Goal: Information Seeking & Learning: Find specific fact

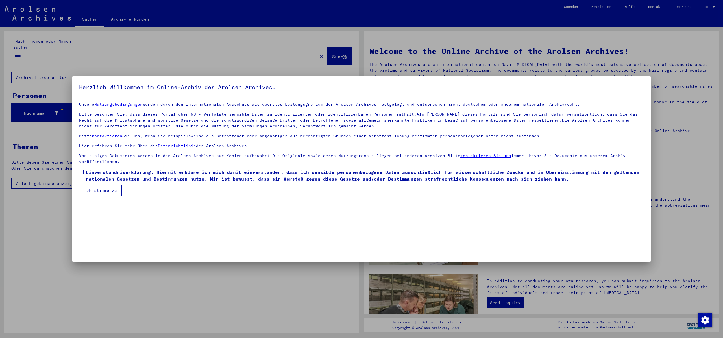
click at [81, 171] on span at bounding box center [81, 172] width 5 height 5
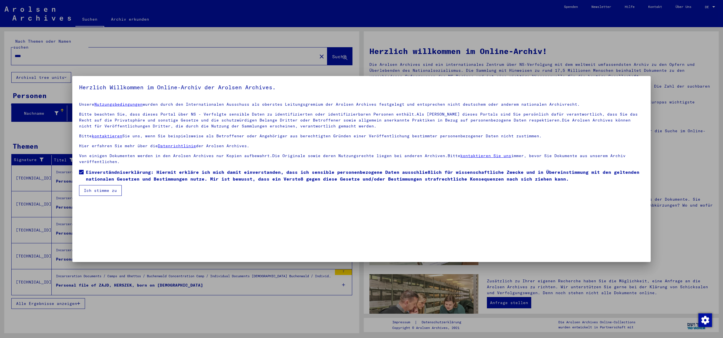
click at [99, 192] on button "Ich stimme zu" at bounding box center [100, 190] width 43 height 11
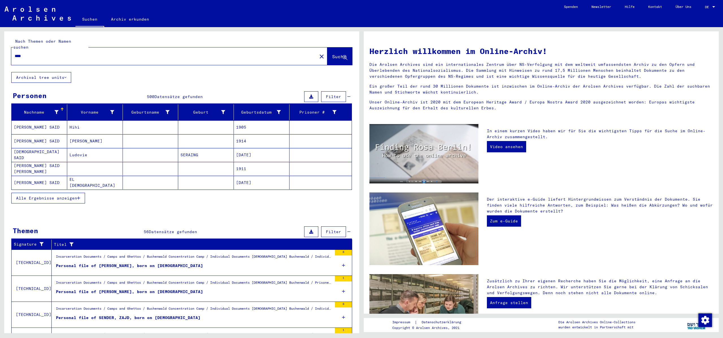
click at [714, 5] on div at bounding box center [713, 7] width 5 height 4
click at [704, 10] on span "English" at bounding box center [700, 10] width 14 height 4
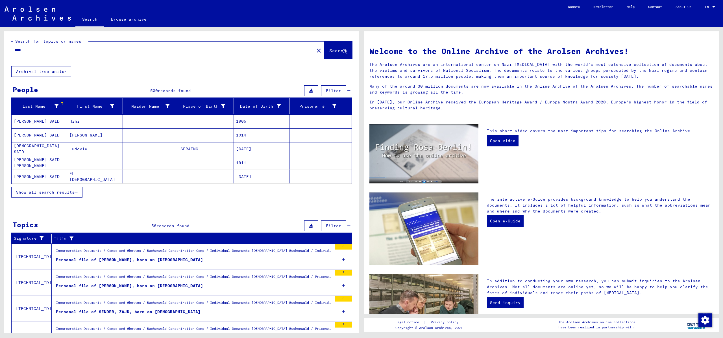
drag, startPoint x: 28, startPoint y: 51, endPoint x: 10, endPoint y: 48, distance: 18.0
click at [15, 48] on input "****" at bounding box center [161, 50] width 293 height 6
type input "**********"
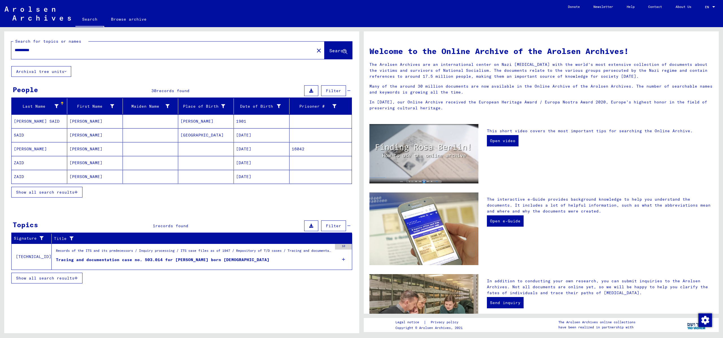
click at [79, 163] on mat-cell "[PERSON_NAME]" at bounding box center [95, 163] width 56 height 14
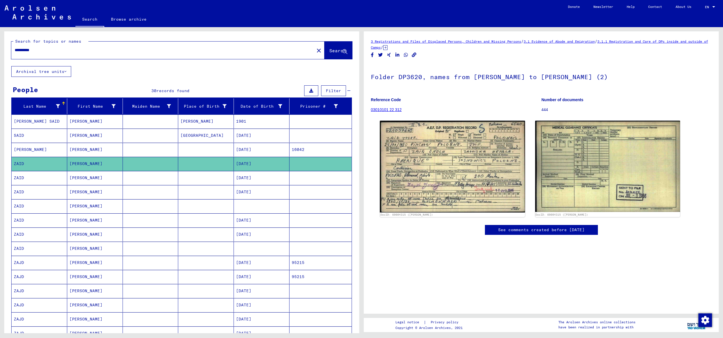
click at [82, 178] on mat-cell "[PERSON_NAME]" at bounding box center [95, 178] width 56 height 14
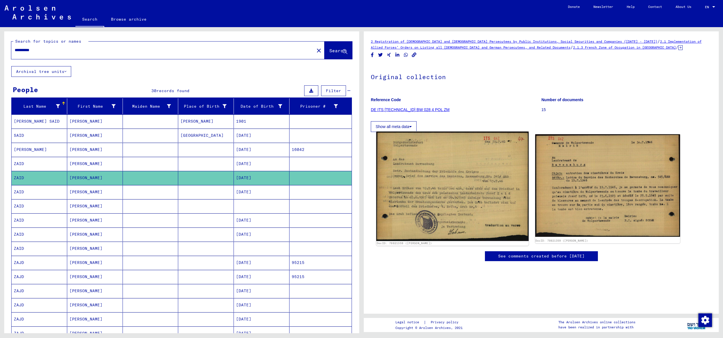
click at [434, 208] on img at bounding box center [452, 186] width 152 height 109
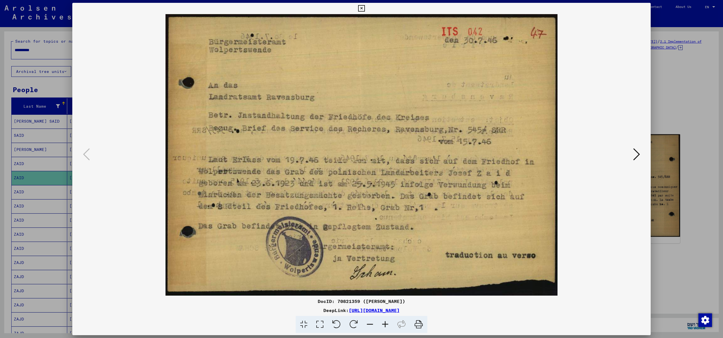
drag, startPoint x: 647, startPoint y: 6, endPoint x: 607, endPoint y: 25, distance: 43.8
click at [365, 6] on icon at bounding box center [361, 8] width 6 height 7
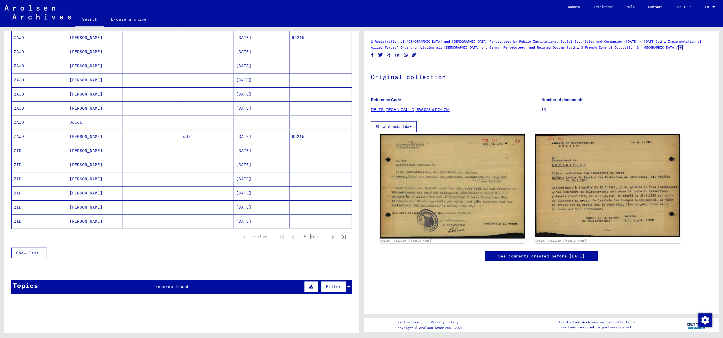
scroll to position [249, 0]
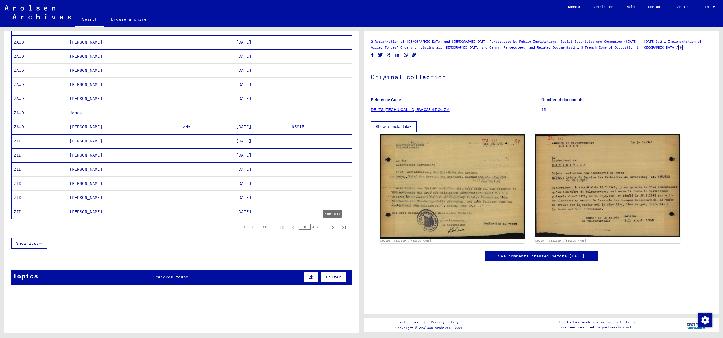
click at [333, 226] on icon "Next page" at bounding box center [333, 227] width 8 height 8
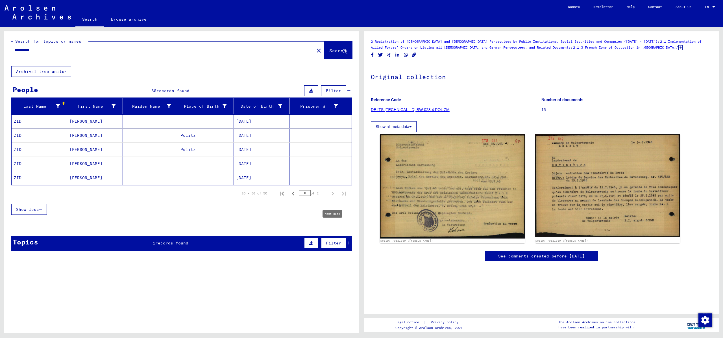
scroll to position [0, 0]
click at [283, 192] on icon "First page" at bounding box center [282, 194] width 4 height 4
type input "*"
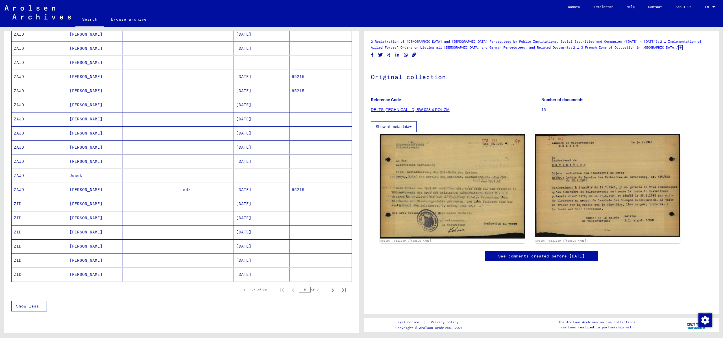
scroll to position [185, 0]
click at [77, 192] on mat-cell "[PERSON_NAME]" at bounding box center [95, 191] width 56 height 14
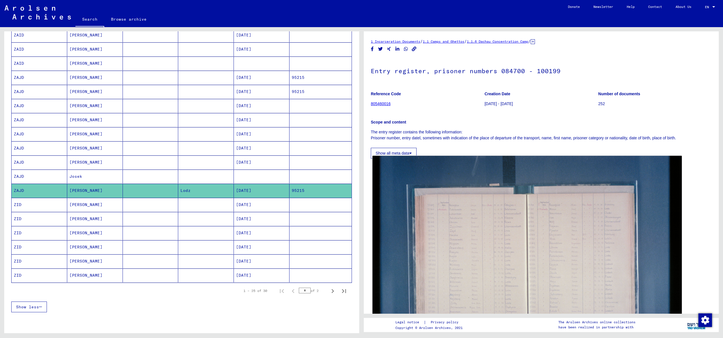
click at [536, 241] on img at bounding box center [527, 259] width 309 height 206
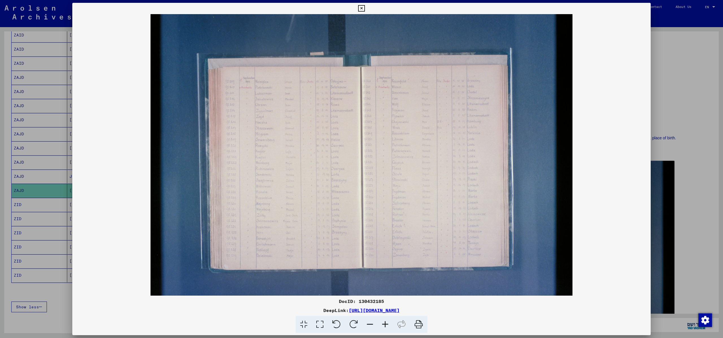
click at [18, 175] on div at bounding box center [361, 169] width 723 height 338
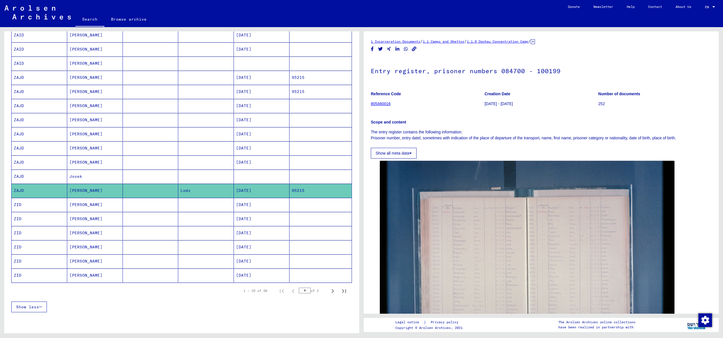
click at [76, 190] on mat-cell "[PERSON_NAME]" at bounding box center [95, 191] width 56 height 14
click at [76, 177] on mat-cell "Josek" at bounding box center [95, 176] width 56 height 14
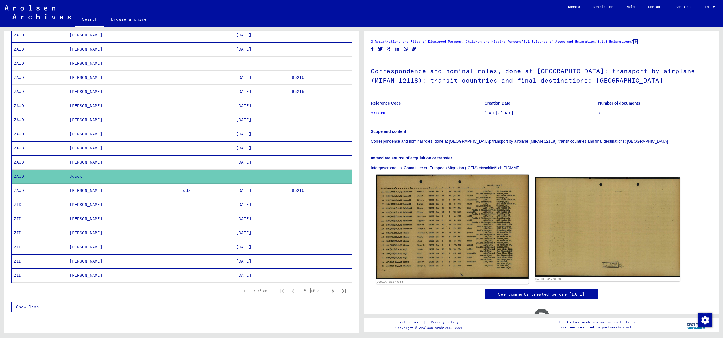
click at [495, 249] on img at bounding box center [452, 227] width 152 height 105
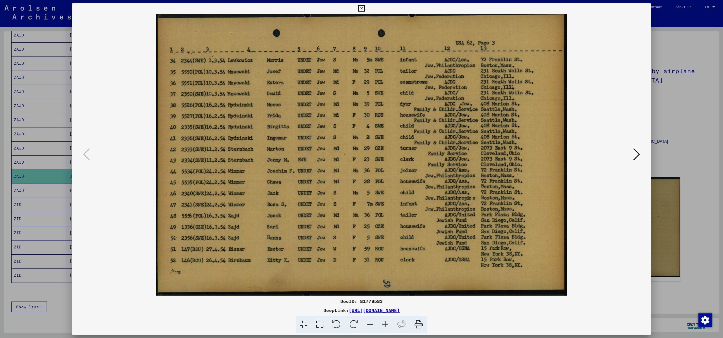
click at [495, 249] on img at bounding box center [362, 154] width 540 height 281
click at [421, 324] on icon at bounding box center [418, 324] width 17 height 17
click at [638, 156] on icon at bounding box center [636, 154] width 7 height 14
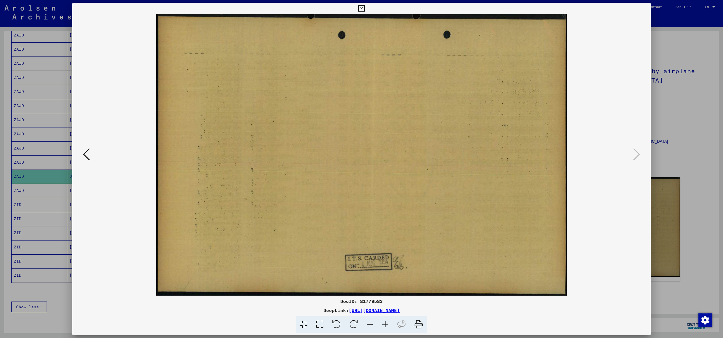
click at [365, 7] on icon at bounding box center [361, 8] width 6 height 7
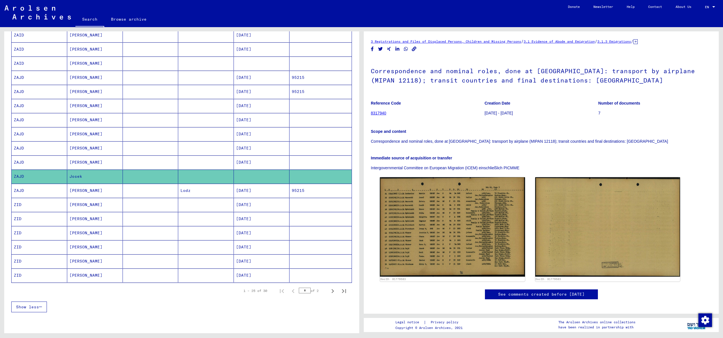
click at [255, 164] on mat-cell "[DATE]" at bounding box center [262, 162] width 56 height 14
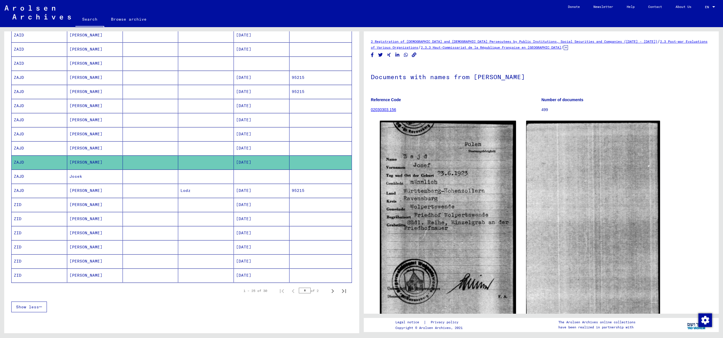
click at [253, 149] on mat-cell "[DATE]" at bounding box center [262, 148] width 56 height 14
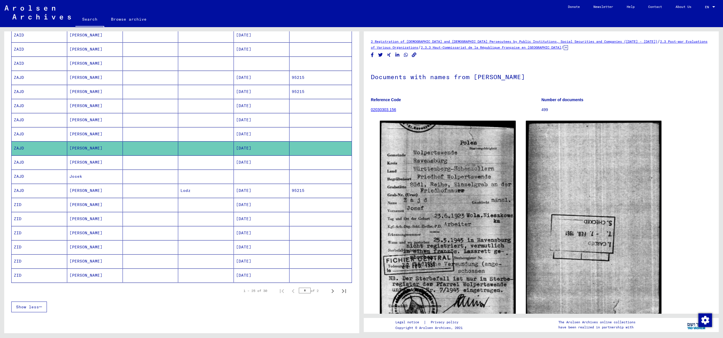
click at [258, 133] on mat-cell "[DATE]" at bounding box center [262, 134] width 56 height 14
